Goal: Check status

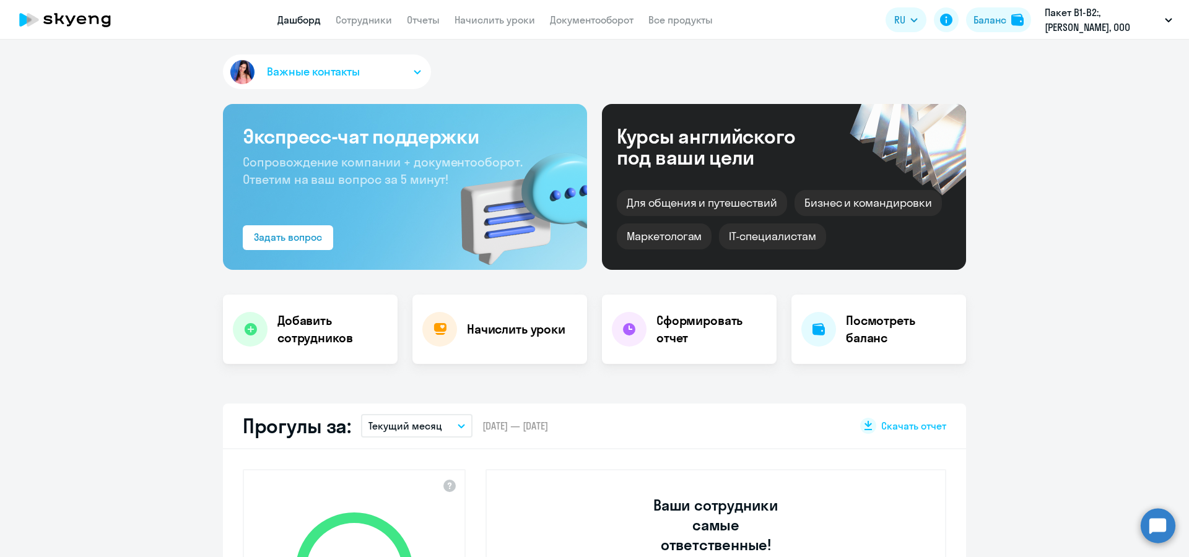
select select "30"
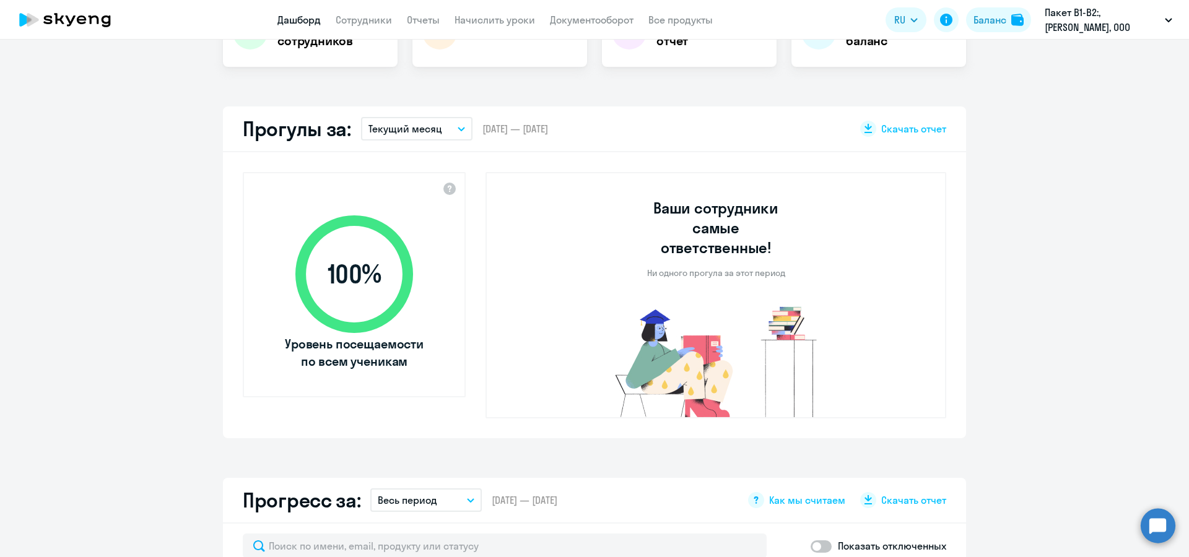
scroll to position [371, 0]
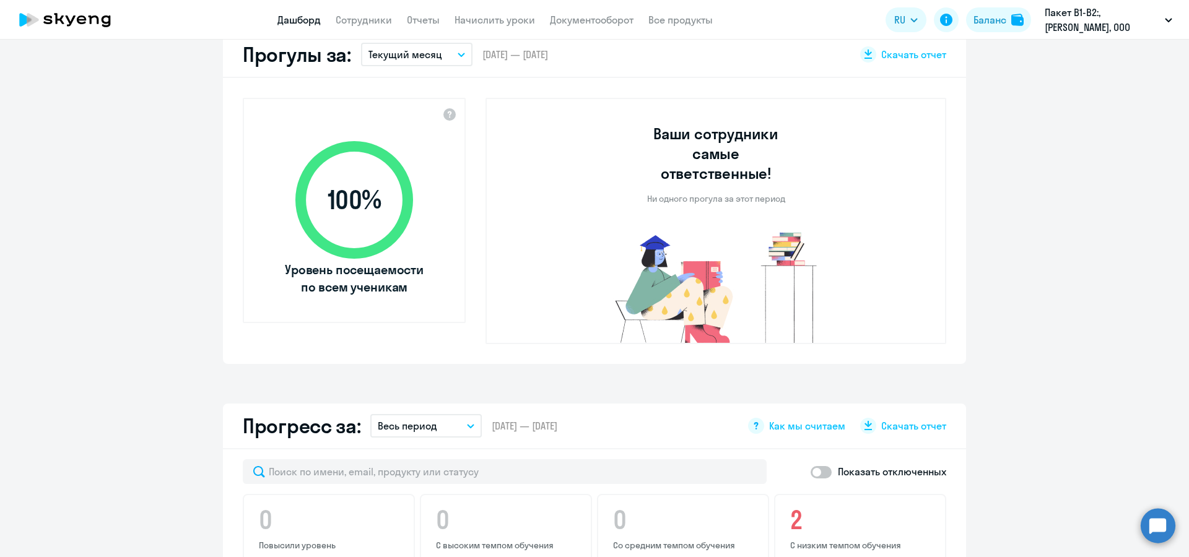
click at [459, 56] on icon "button" at bounding box center [460, 55] width 7 height 4
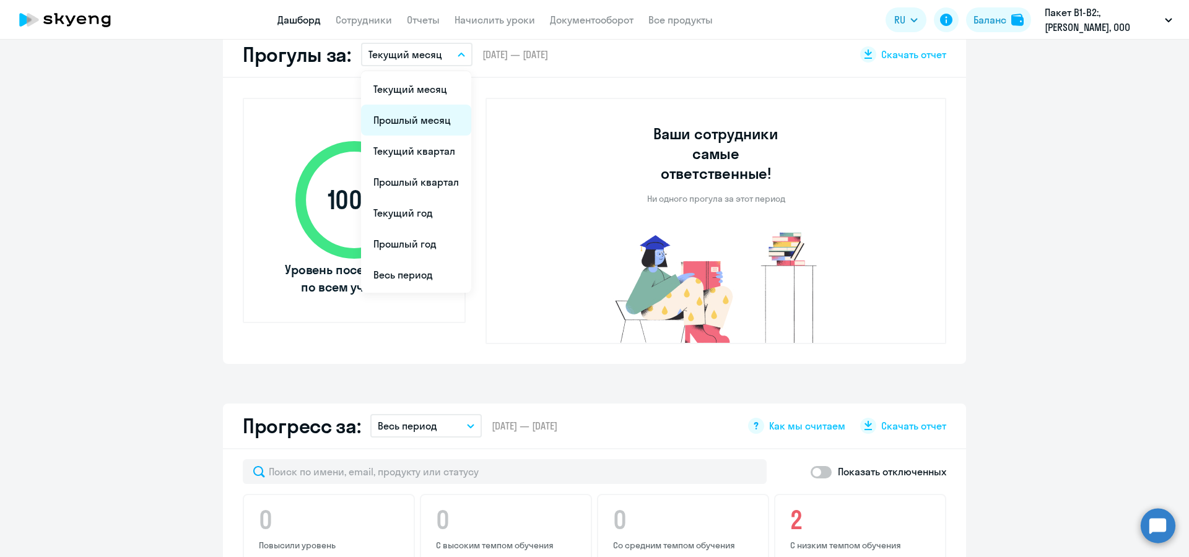
click at [446, 113] on li "Прошлый месяц" at bounding box center [416, 120] width 110 height 31
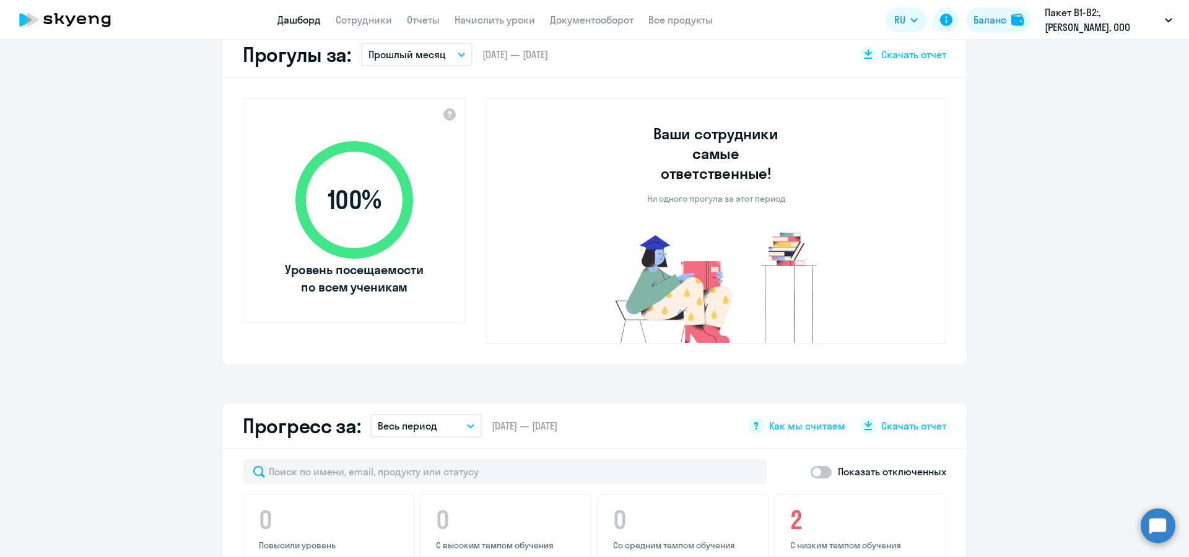
click at [451, 57] on button "Прошлый месяц" at bounding box center [416, 55] width 111 height 24
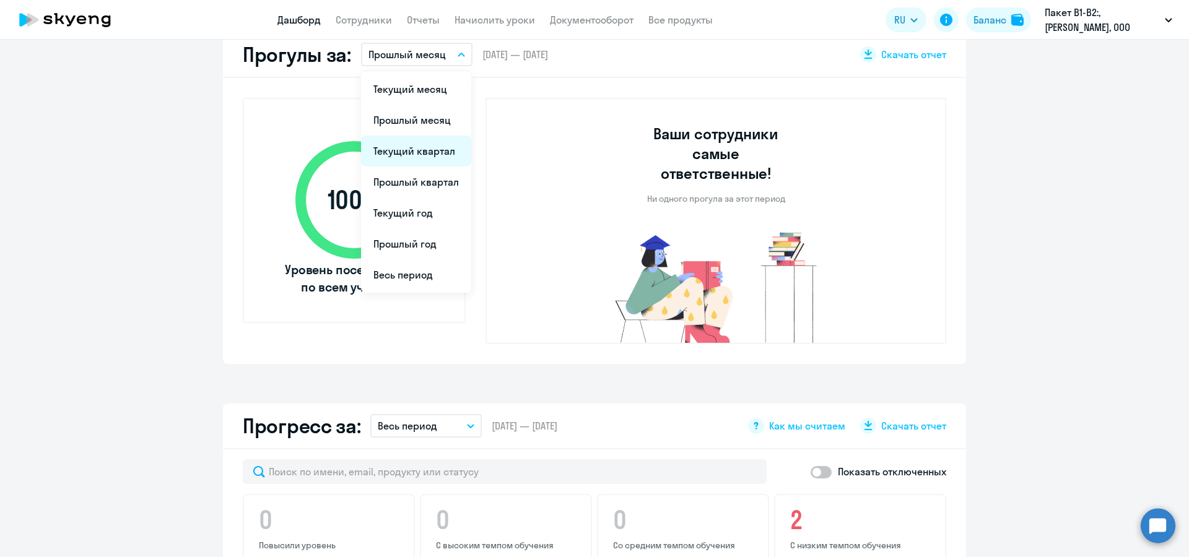
click at [428, 145] on li "Текущий квартал" at bounding box center [416, 151] width 110 height 31
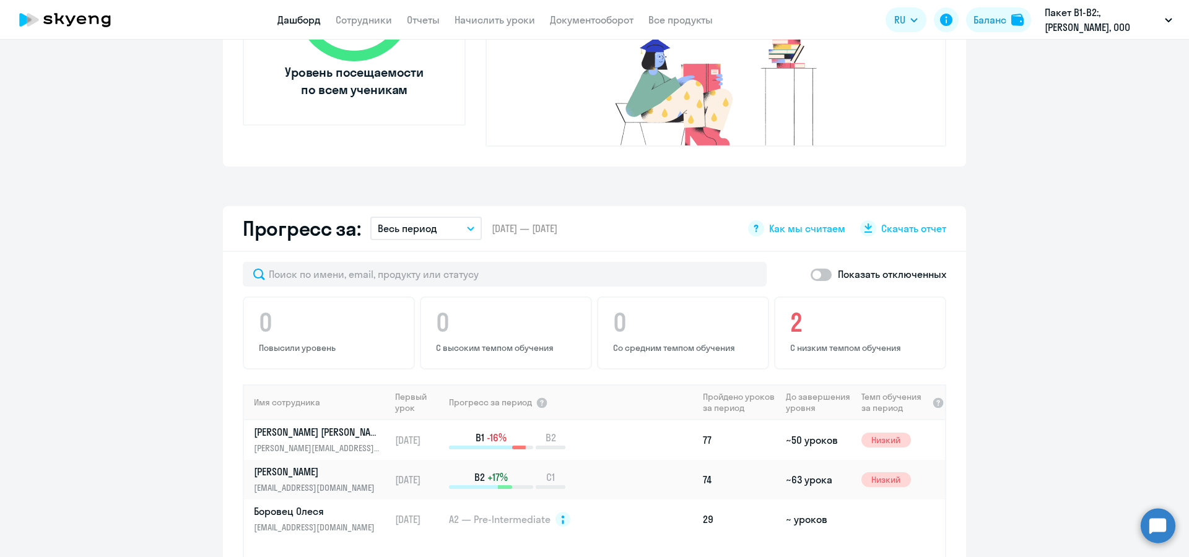
scroll to position [669, 0]
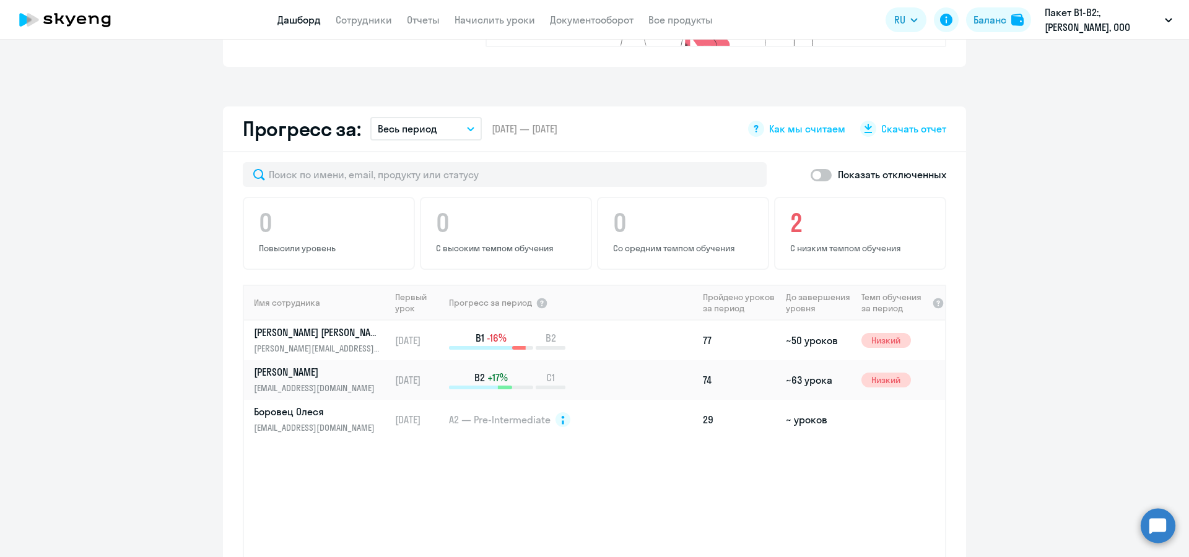
click at [821, 169] on span at bounding box center [820, 175] width 21 height 12
click at [810, 175] on input "checkbox" at bounding box center [810, 175] width 1 height 1
checkbox input "true"
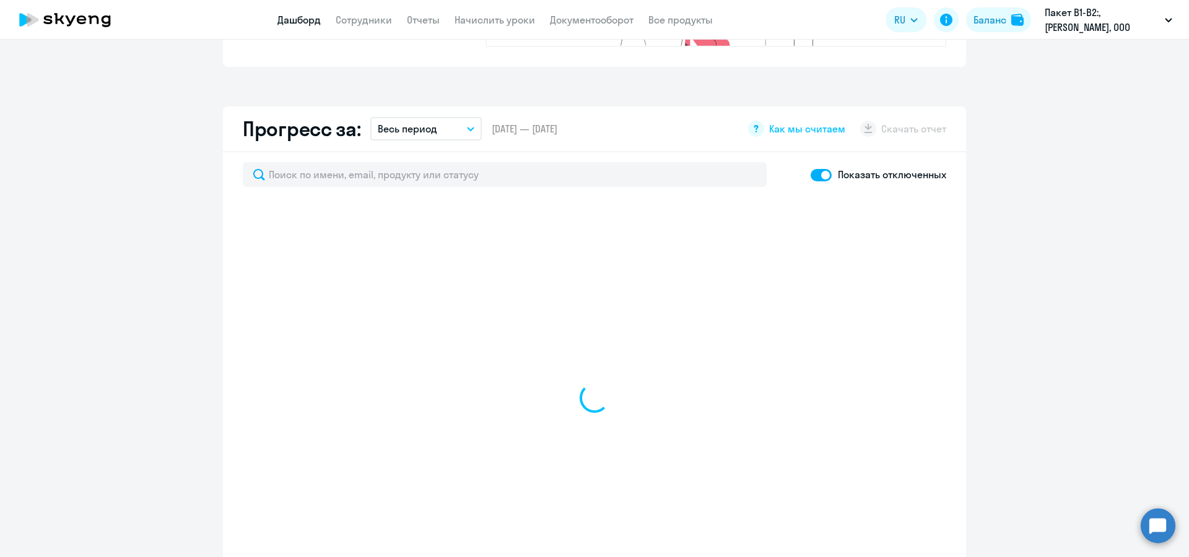
select select "30"
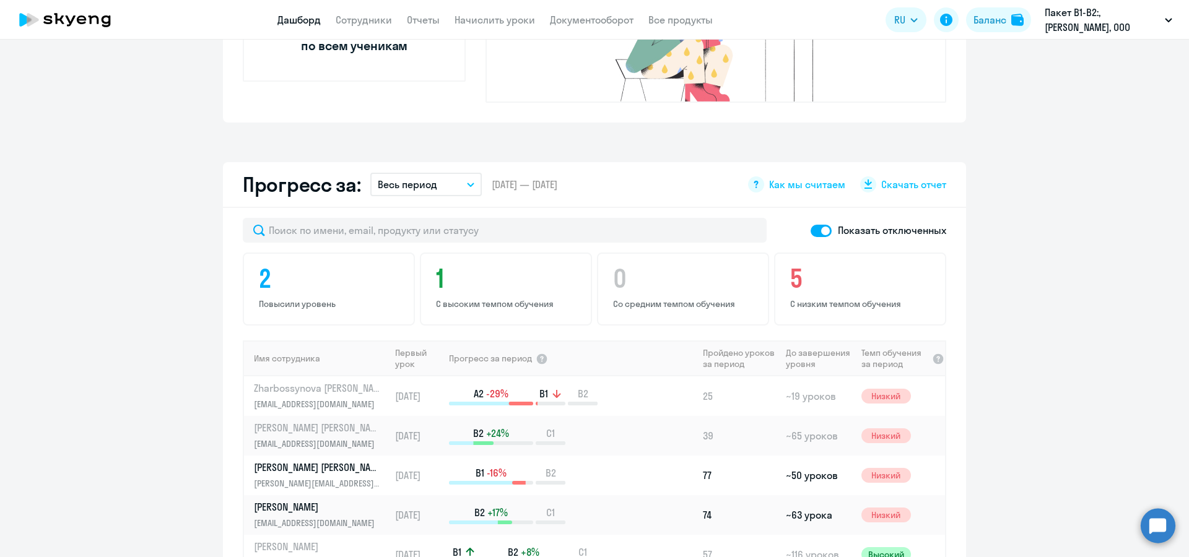
scroll to position [596, 0]
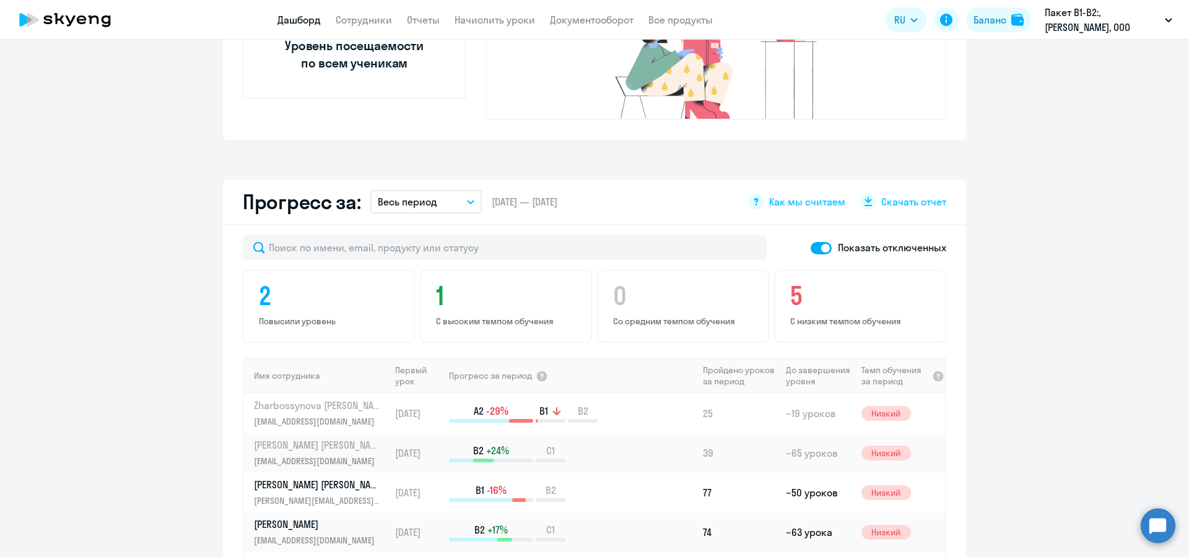
click at [810, 242] on span at bounding box center [820, 248] width 21 height 12
click at [810, 248] on input "checkbox" at bounding box center [810, 248] width 1 height 1
checkbox input "false"
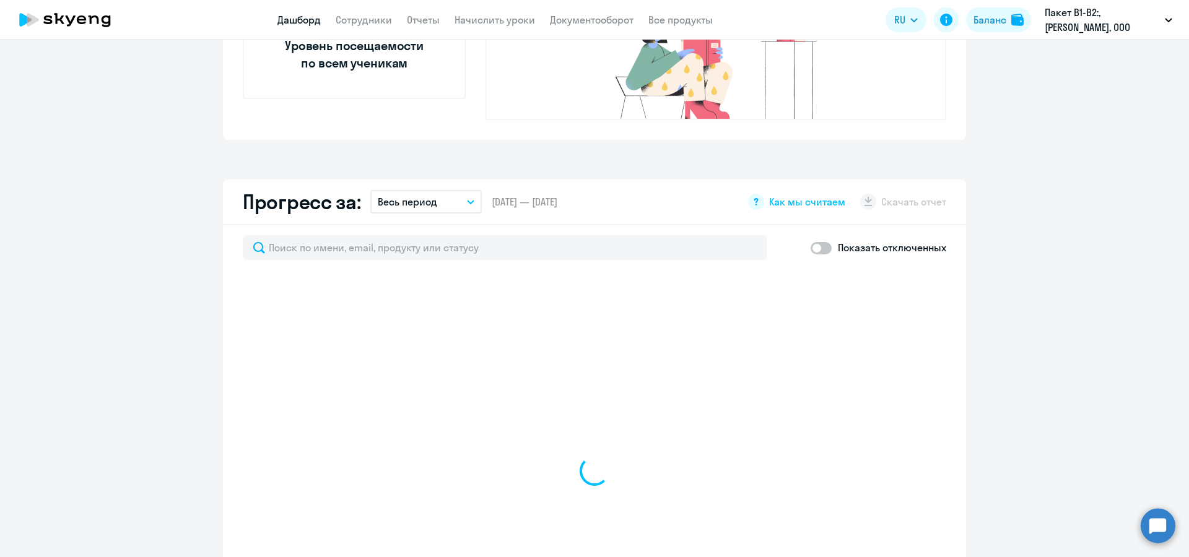
select select "30"
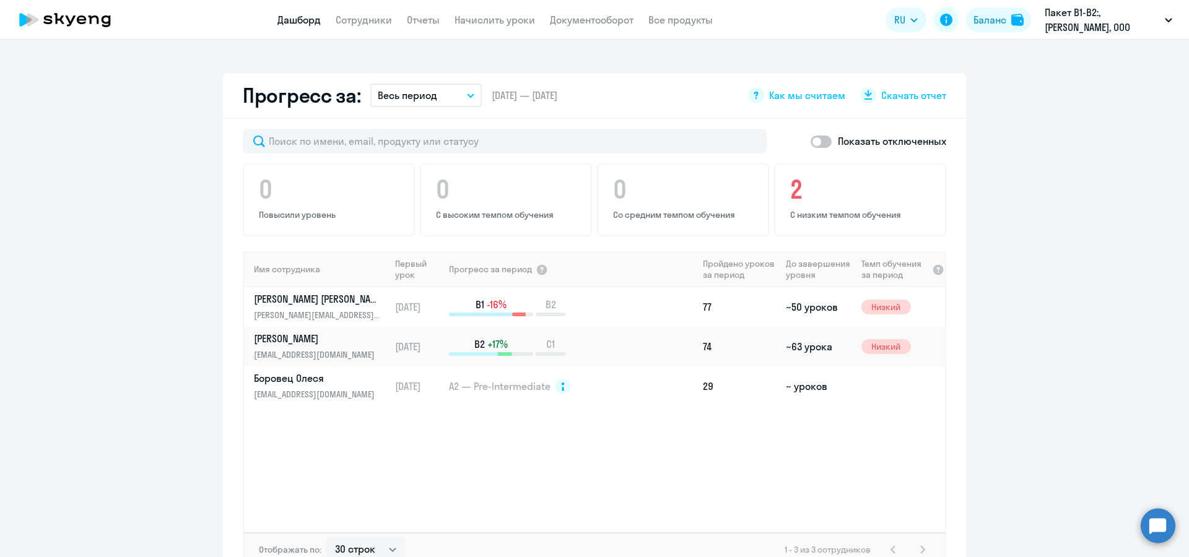
scroll to position [744, 0]
